Goal: Task Accomplishment & Management: Manage account settings

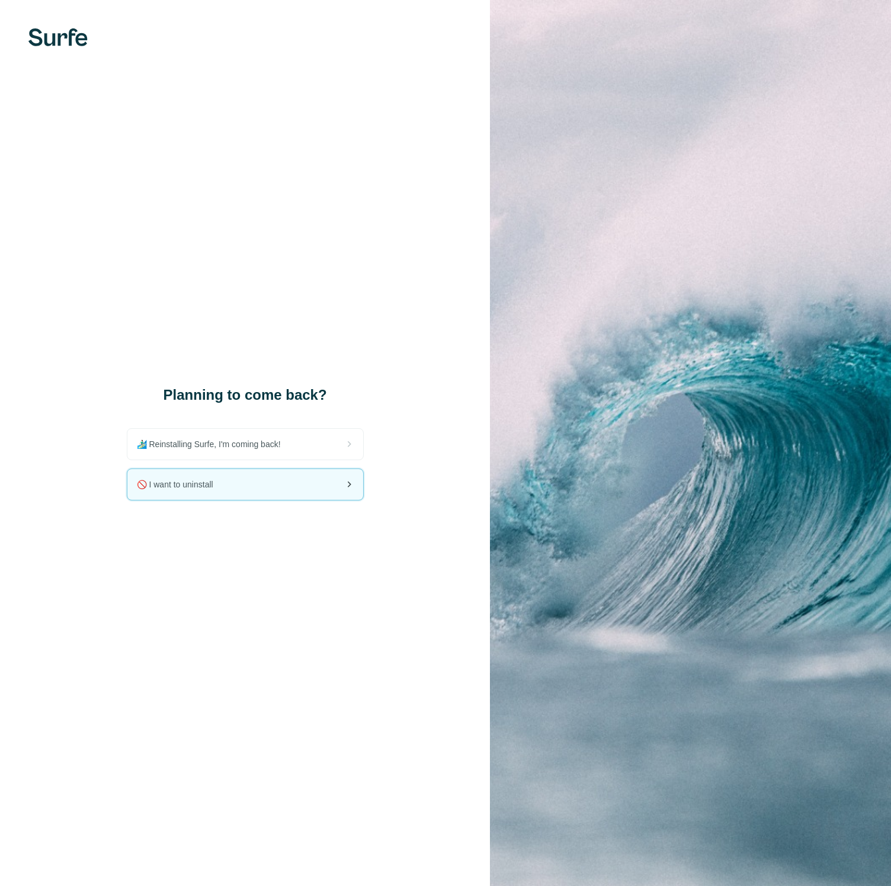
click at [230, 483] on div "🚫 I want to uninstall" at bounding box center [245, 484] width 236 height 31
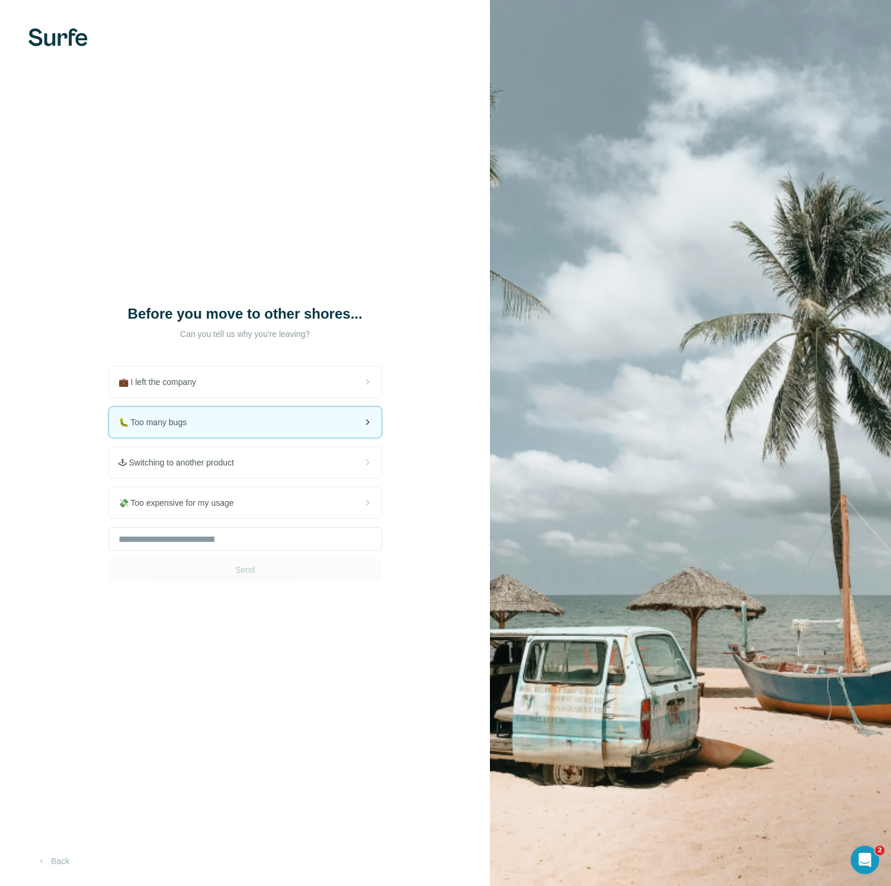
click at [323, 417] on div "🐛 Too many bugs" at bounding box center [245, 422] width 272 height 31
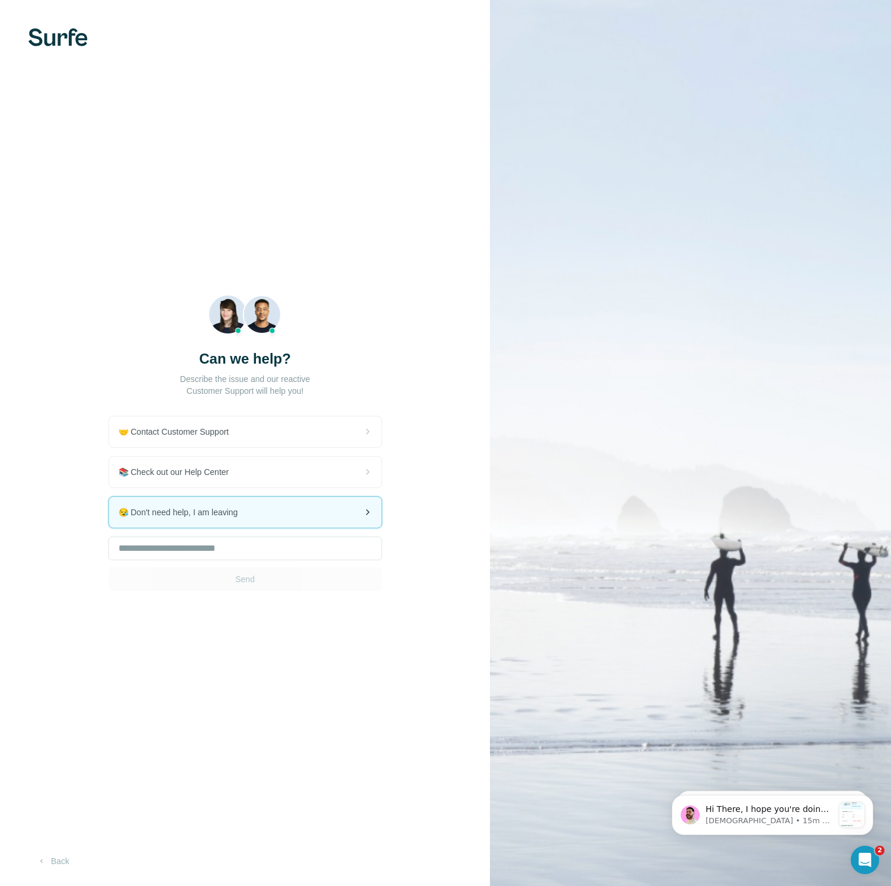
click at [343, 513] on div "😪 Don't need help, I am leaving" at bounding box center [245, 512] width 272 height 31
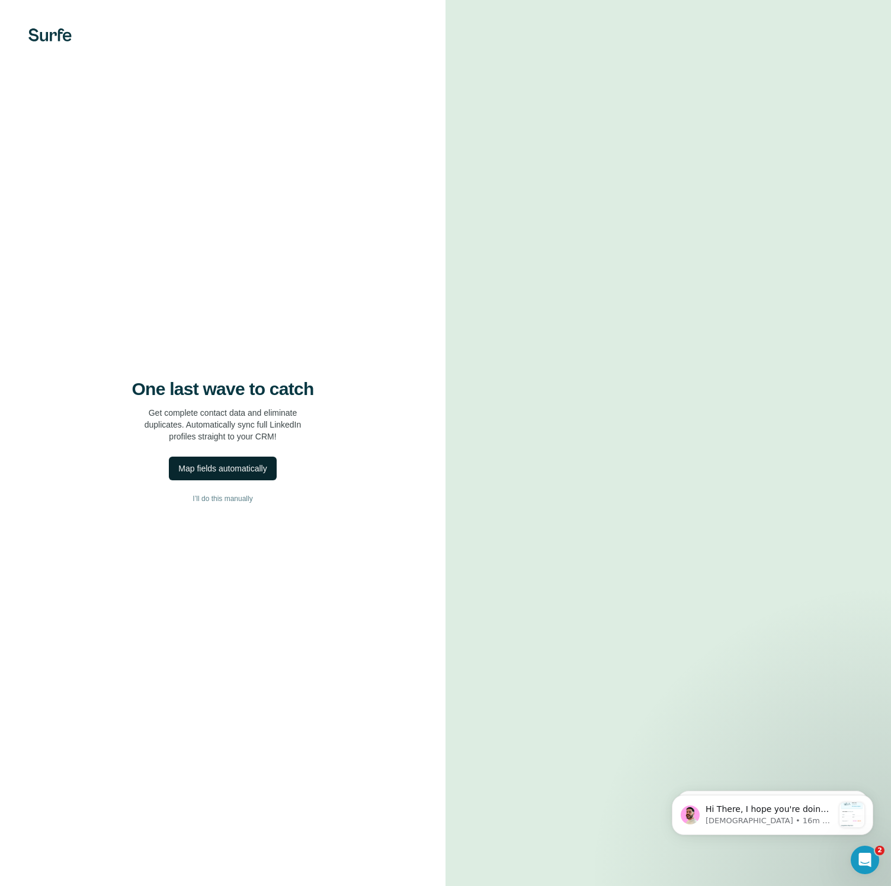
click at [257, 467] on div "Map fields automatically" at bounding box center [222, 468] width 88 height 12
click at [222, 493] on button "I’ll do this manually" at bounding box center [223, 499] width 398 height 18
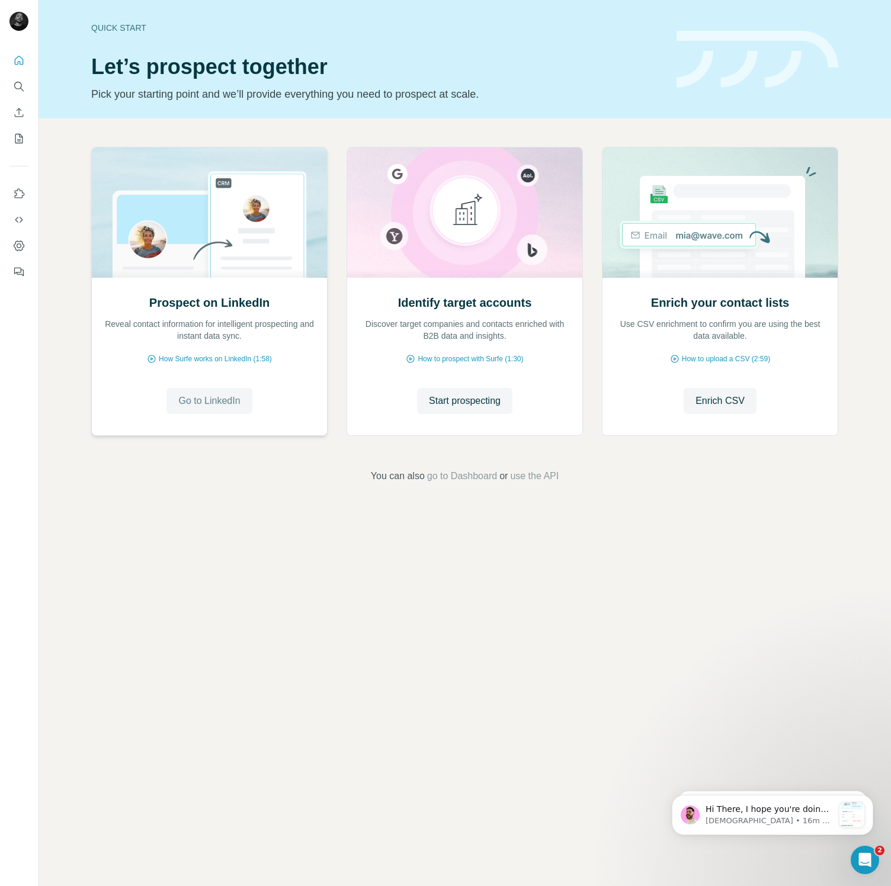
click at [223, 398] on span "Go to LinkedIn" at bounding box center [209, 401] width 62 height 14
